Goal: Task Accomplishment & Management: Use online tool/utility

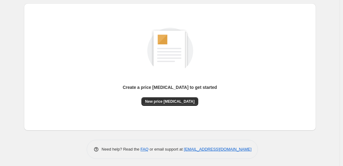
scroll to position [65, 0]
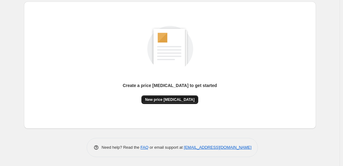
click at [184, 102] on button "New price [MEDICAL_DATA]" at bounding box center [170, 99] width 57 height 9
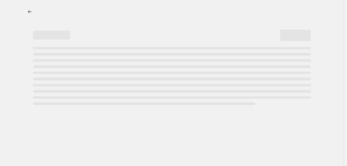
select select "percentage"
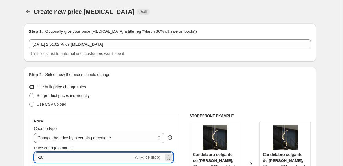
click at [92, 159] on input "-10" at bounding box center [83, 157] width 99 height 10
type input "-1"
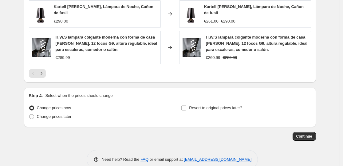
scroll to position [483, 0]
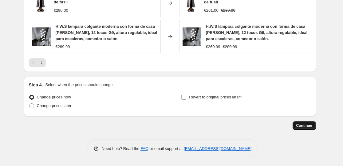
type input "-68"
click at [299, 123] on span "Continue" at bounding box center [305, 125] width 16 height 5
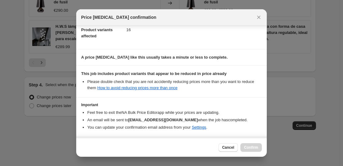
scroll to position [94, 0]
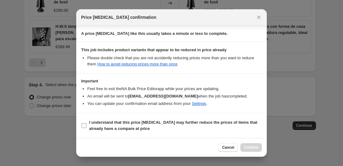
click at [164, 122] on b "I understand that this price [MEDICAL_DATA] may further reduce the prices of it…" at bounding box center [173, 125] width 168 height 11
click at [86, 123] on input "I understand that this price [MEDICAL_DATA] may further reduce the prices of it…" at bounding box center [84, 125] width 5 height 5
checkbox input "true"
click at [246, 147] on span "Confirm" at bounding box center [251, 147] width 14 height 5
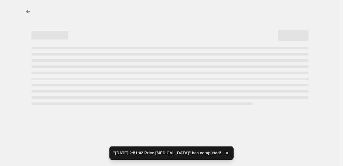
select select "percentage"
